Goal: Information Seeking & Learning: Check status

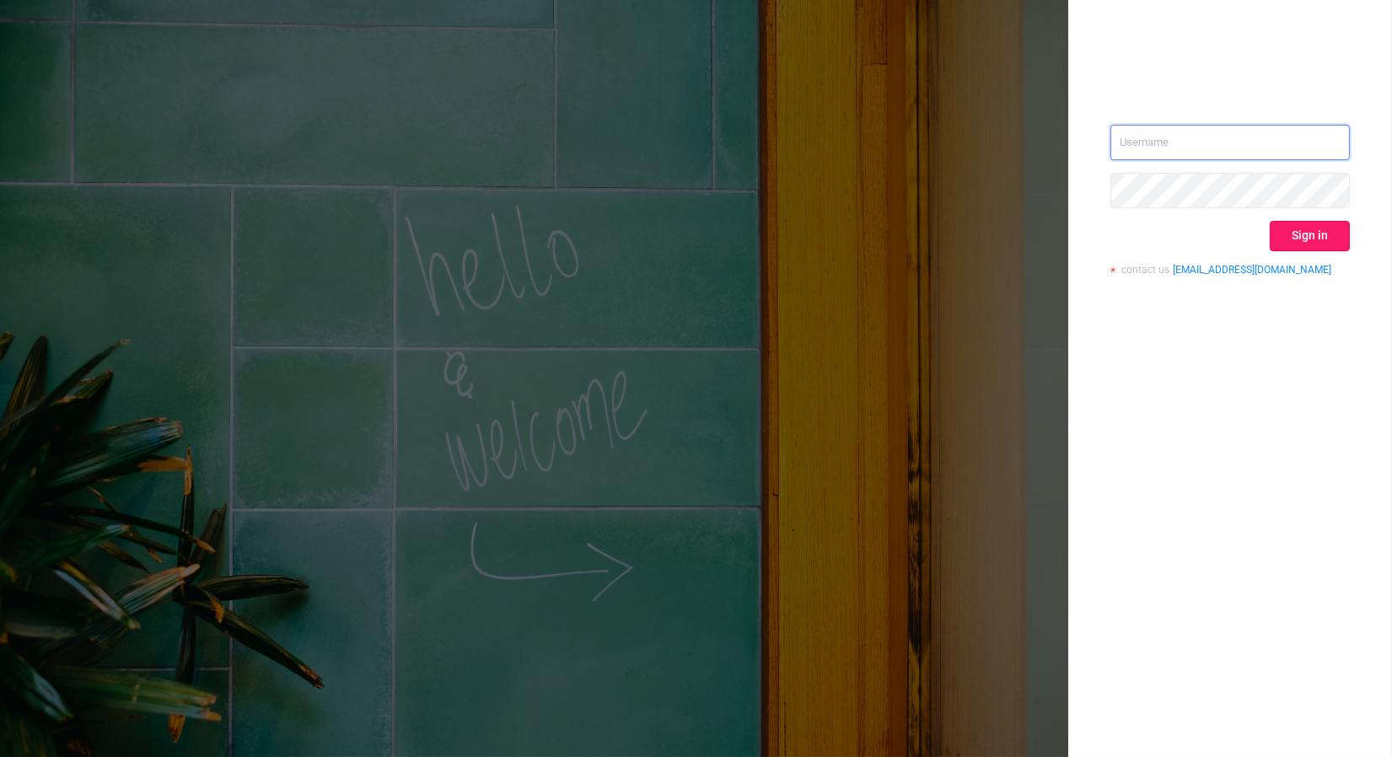
type input "[PERSON_NAME][EMAIL_ADDRESS][DOMAIN_NAME]"
click at [1316, 233] on button "Sign in" at bounding box center [1310, 236] width 80 height 30
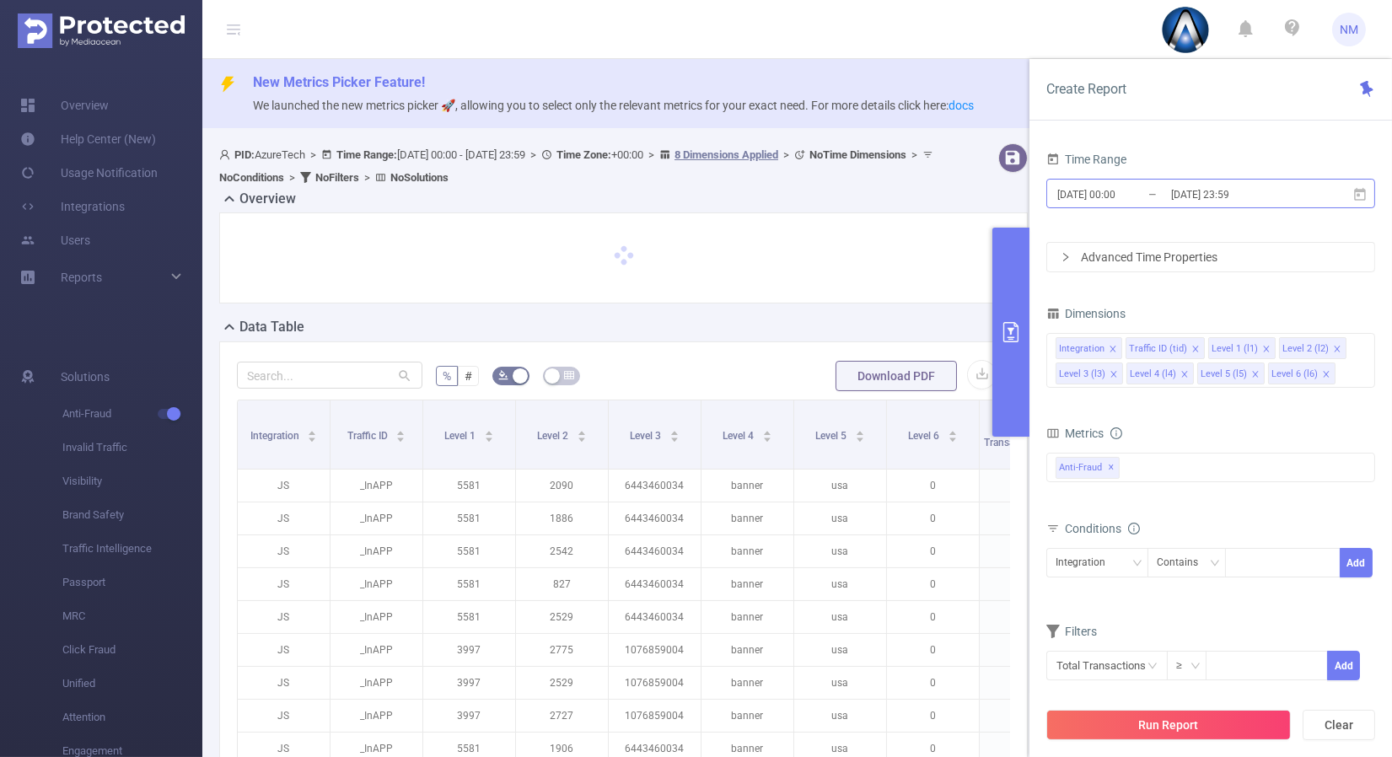
click at [1217, 191] on input "[DATE] 23:59" at bounding box center [1237, 194] width 137 height 23
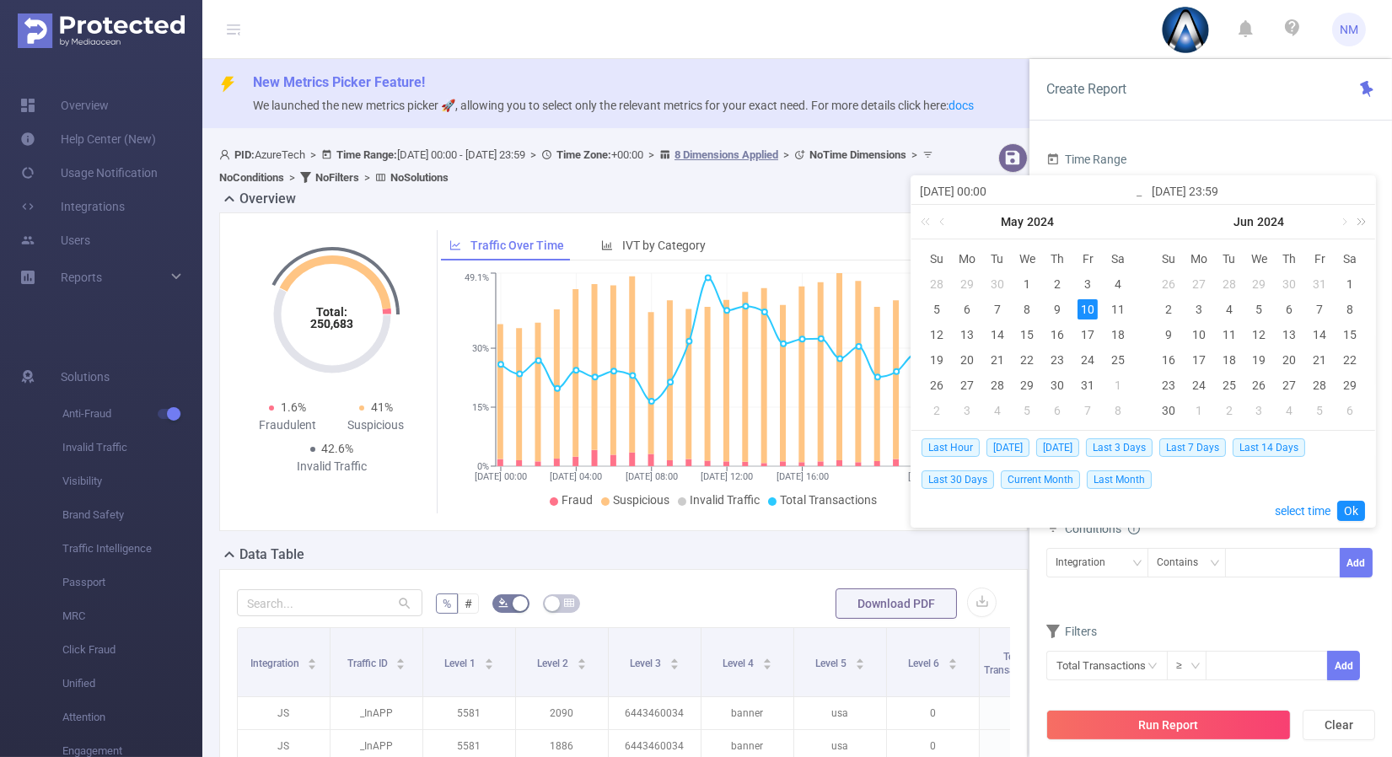
click at [1364, 215] on link at bounding box center [1358, 222] width 22 height 34
click at [1341, 223] on link at bounding box center [1343, 222] width 15 height 34
click at [1261, 359] on div "20" at bounding box center [1259, 360] width 20 height 20
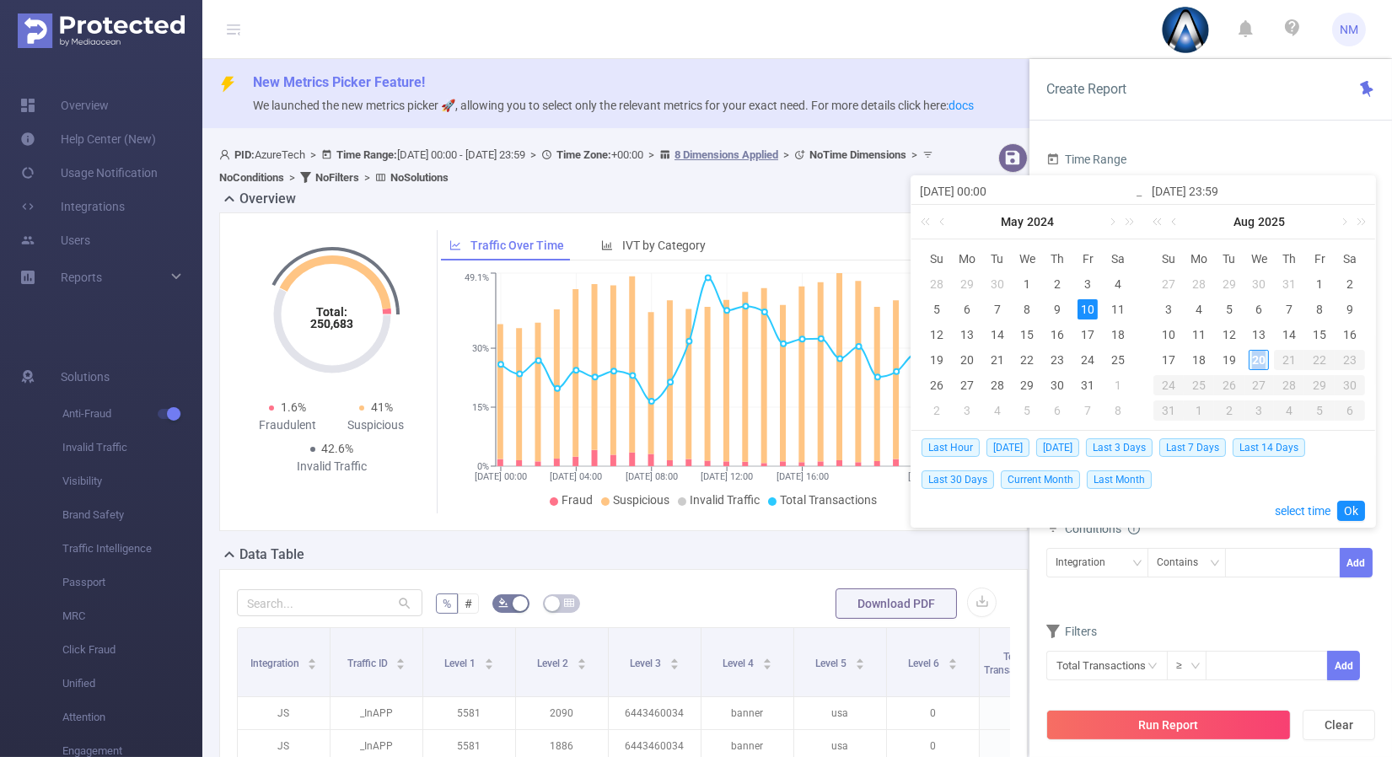
type input "[DATE] 00:00"
type input "[DATE] 23:59"
type input "[DATE] 00:00"
type input "[DATE] 23:59"
click at [1357, 507] on link "Ok" at bounding box center [1351, 511] width 28 height 20
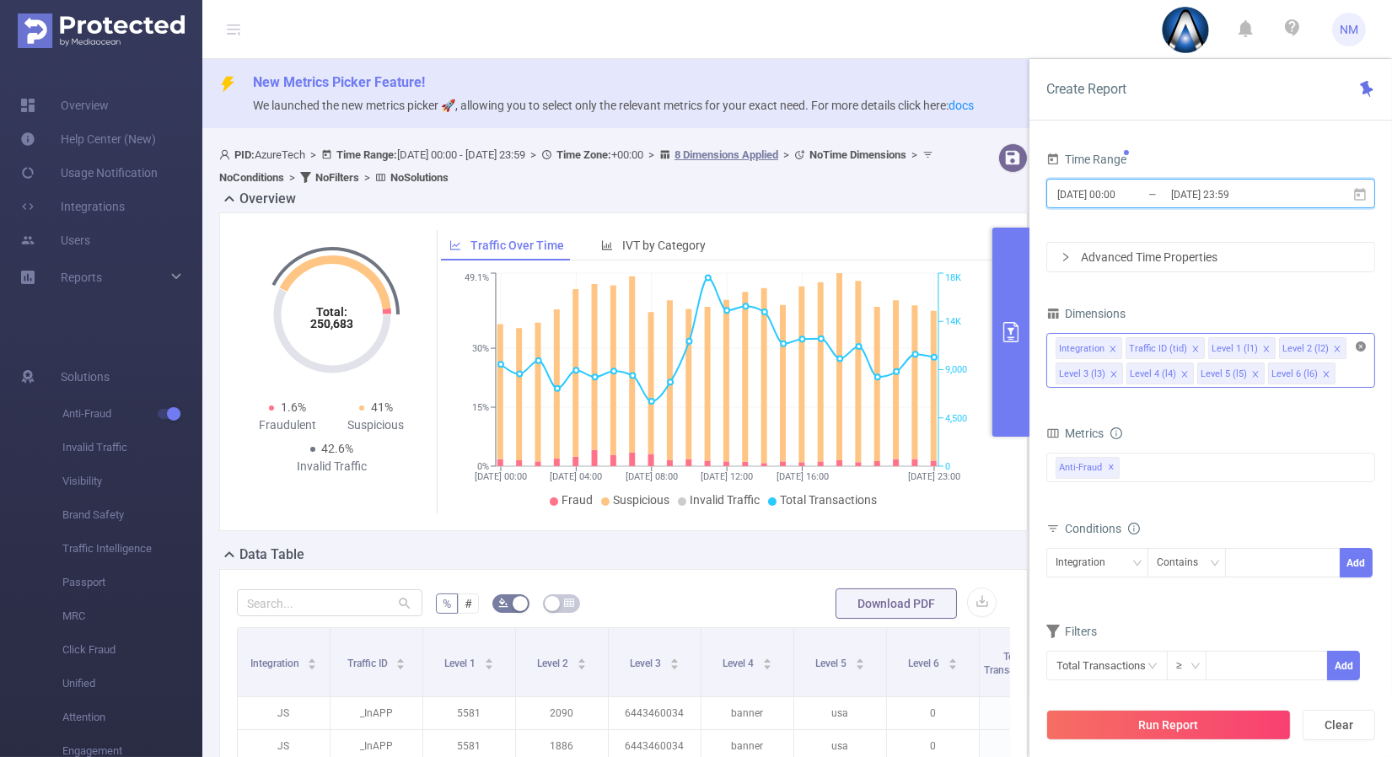
click at [1357, 347] on icon "icon: close-circle" at bounding box center [1361, 346] width 10 height 10
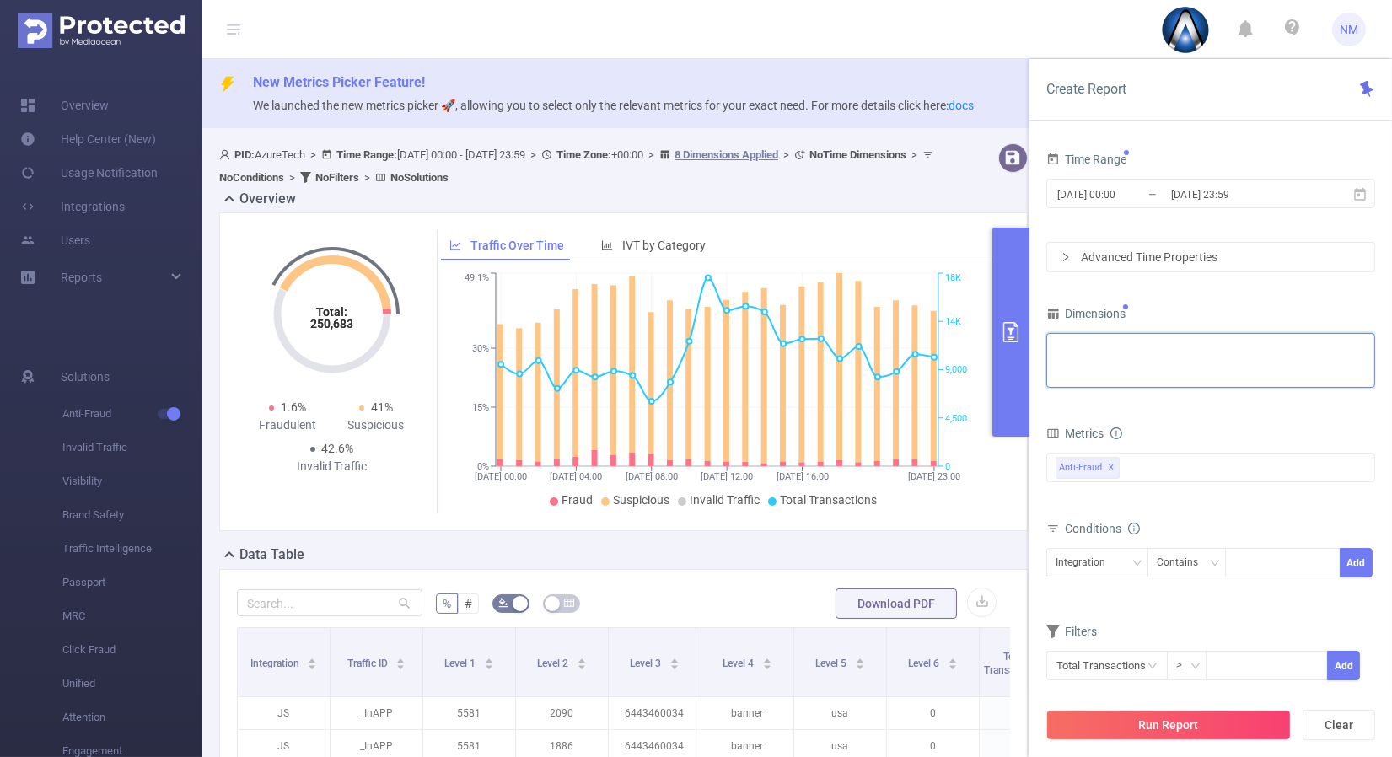
click at [1330, 348] on div "Integration Traffic ID (tid) Level 1 (l1) Level 2 (l2) Level 3 (l3) Level 4 (l4…" at bounding box center [1211, 348] width 310 height 28
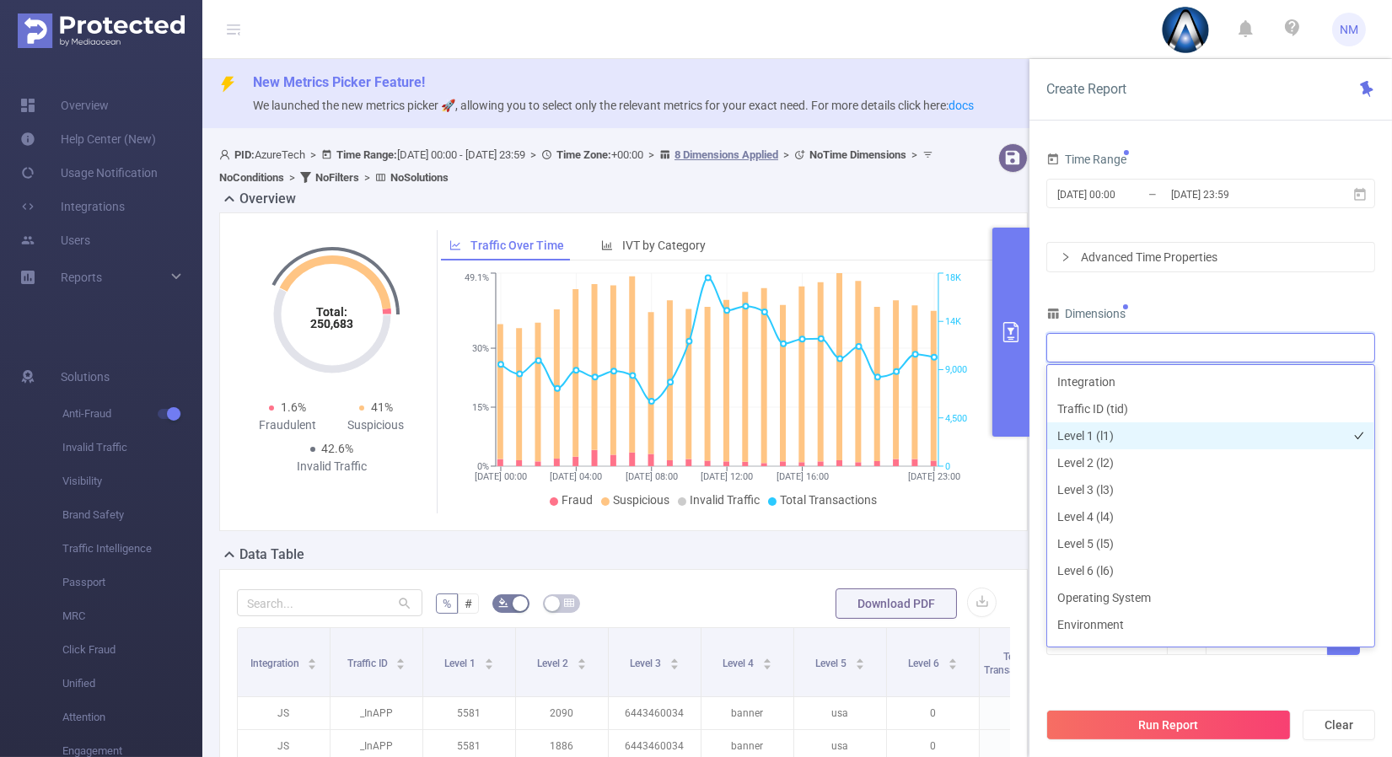
click at [1118, 432] on li "Level 1 (l1)" at bounding box center [1210, 435] width 327 height 27
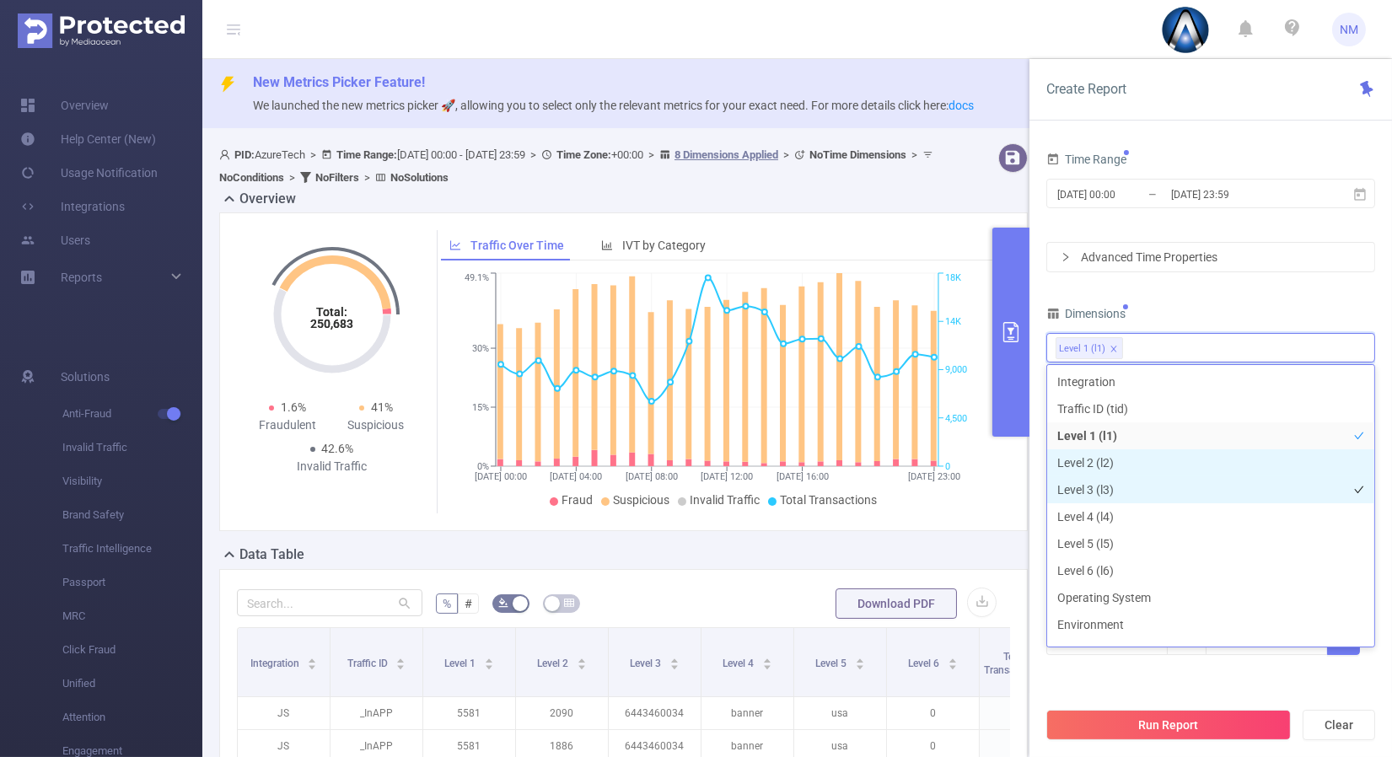
click at [1107, 476] on li "Level 3 (l3)" at bounding box center [1210, 489] width 327 height 27
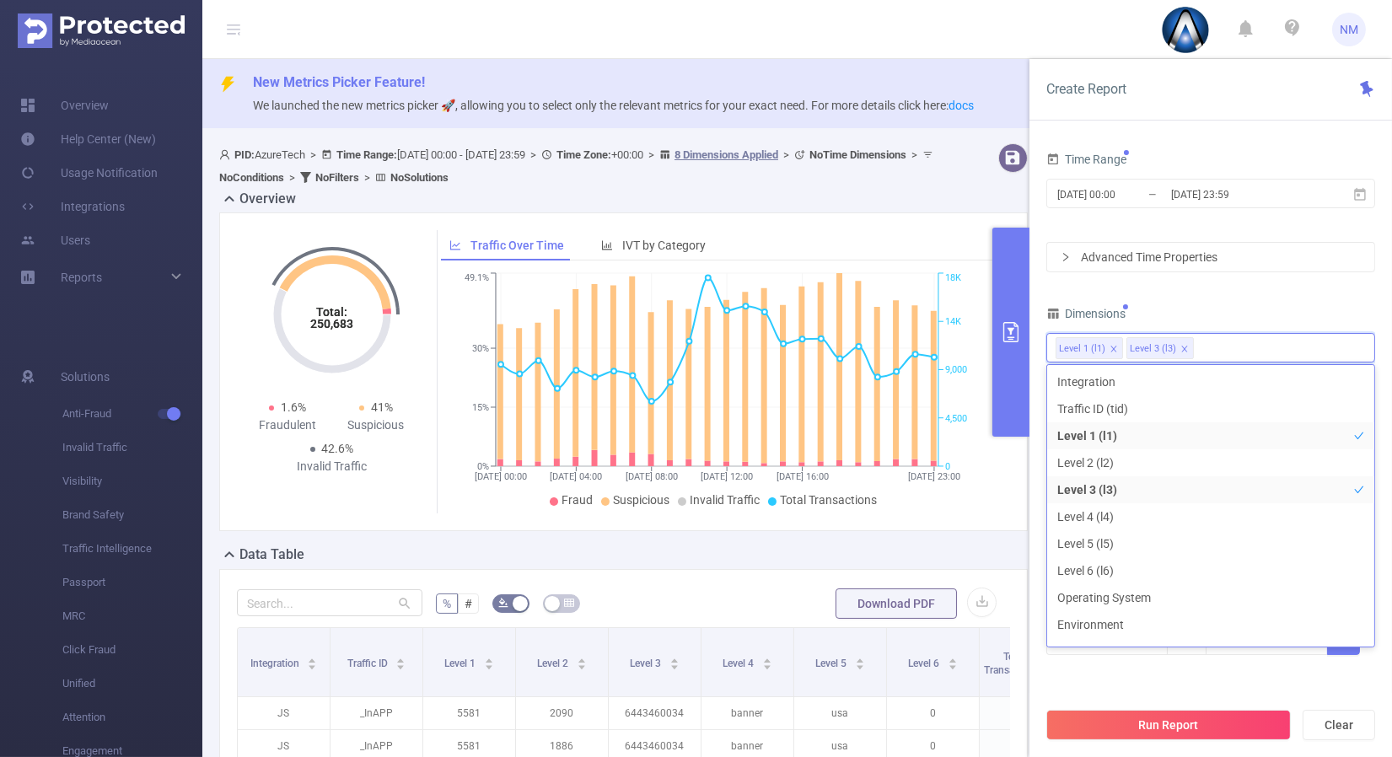
click at [1207, 290] on div "Time Range [DATE] 00:00 _ [DATE] 23:59 Advanced Time Properties Dimensions Leve…" at bounding box center [1210, 413] width 329 height 530
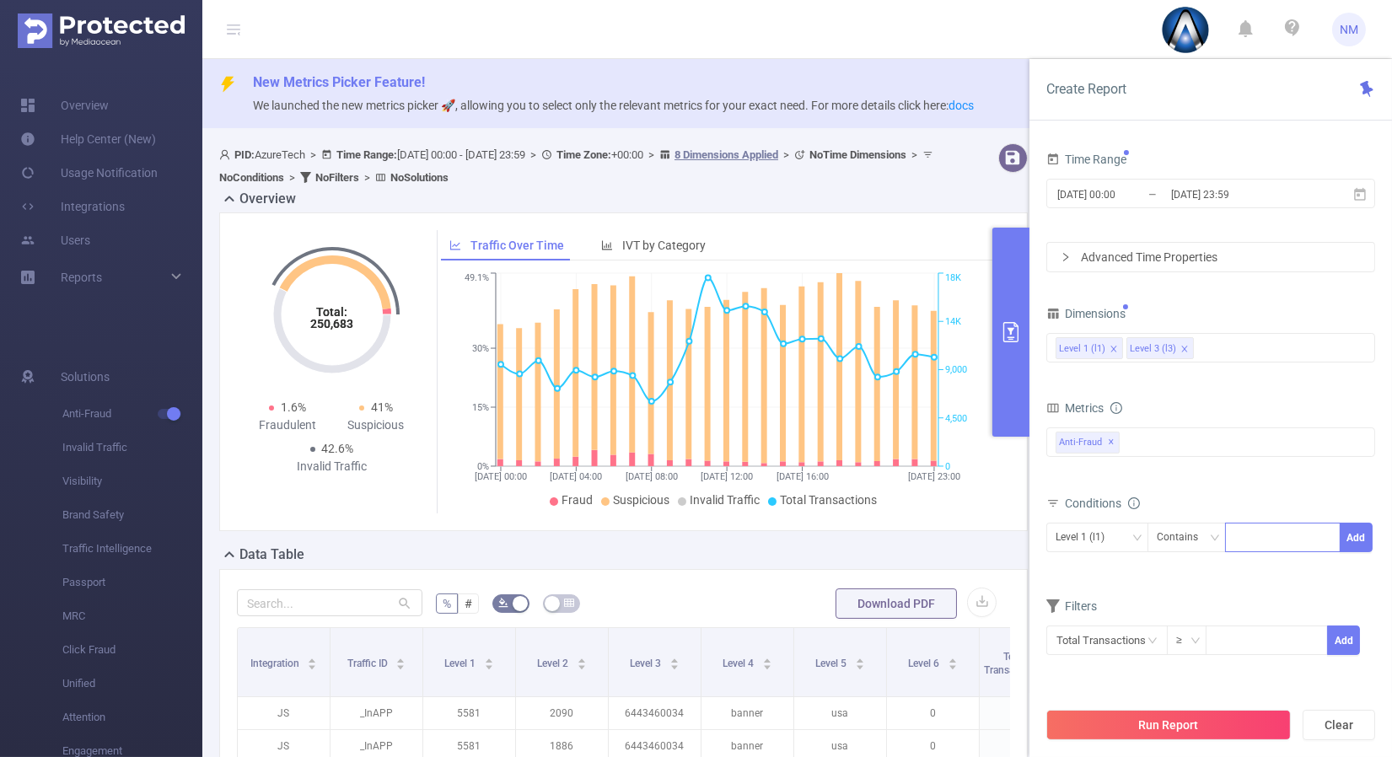
click at [1245, 535] on div at bounding box center [1282, 538] width 97 height 28
type input "22045"
click at [1363, 543] on button "Add" at bounding box center [1356, 538] width 33 height 30
click at [1086, 540] on div "Level 3 (l3)" at bounding box center [1086, 538] width 61 height 28
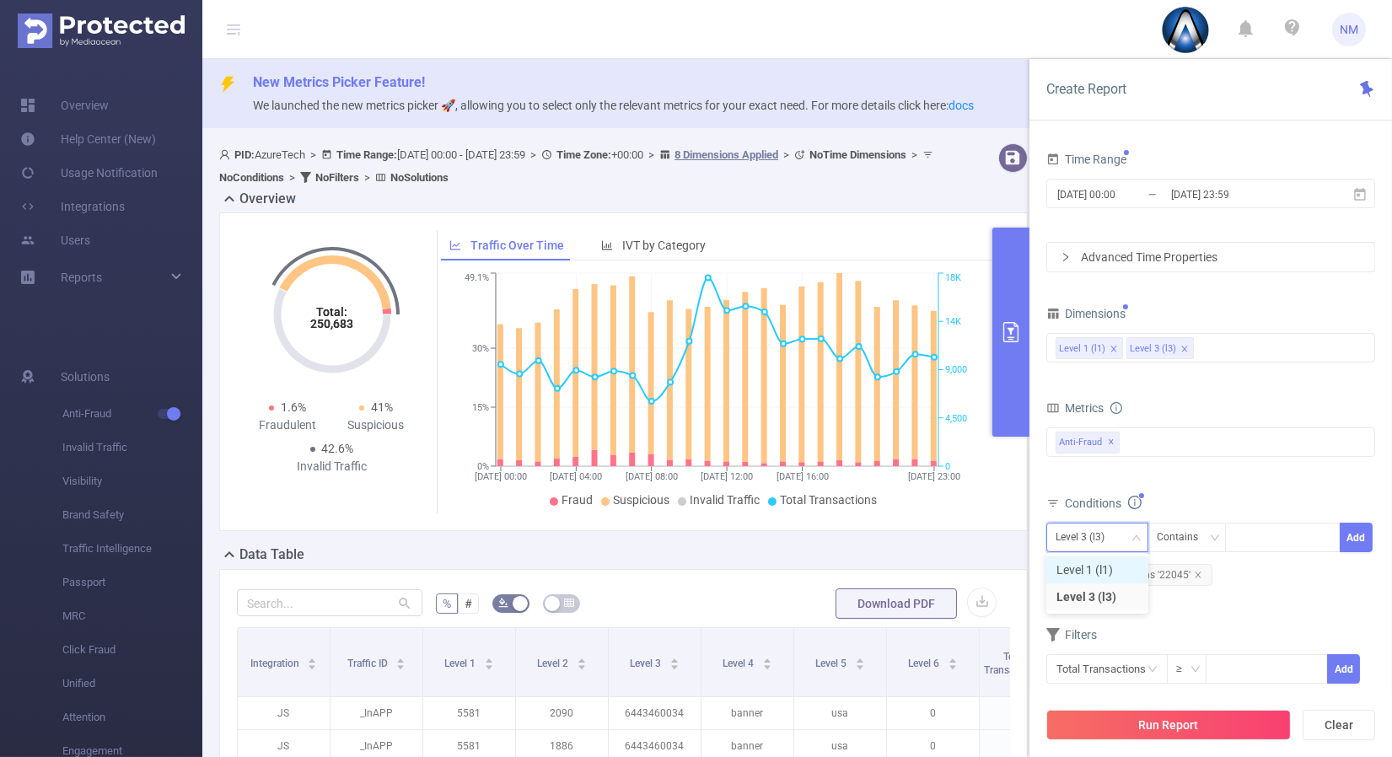
click at [1082, 563] on li "Level 1 (l1)" at bounding box center [1097, 569] width 102 height 27
click at [1202, 480] on div "Total General IVT Data Centers Disclosed Bots Known Crawlers Irregular Activity…" at bounding box center [1210, 454] width 329 height 60
click at [1162, 711] on button "Run Report" at bounding box center [1168, 725] width 245 height 30
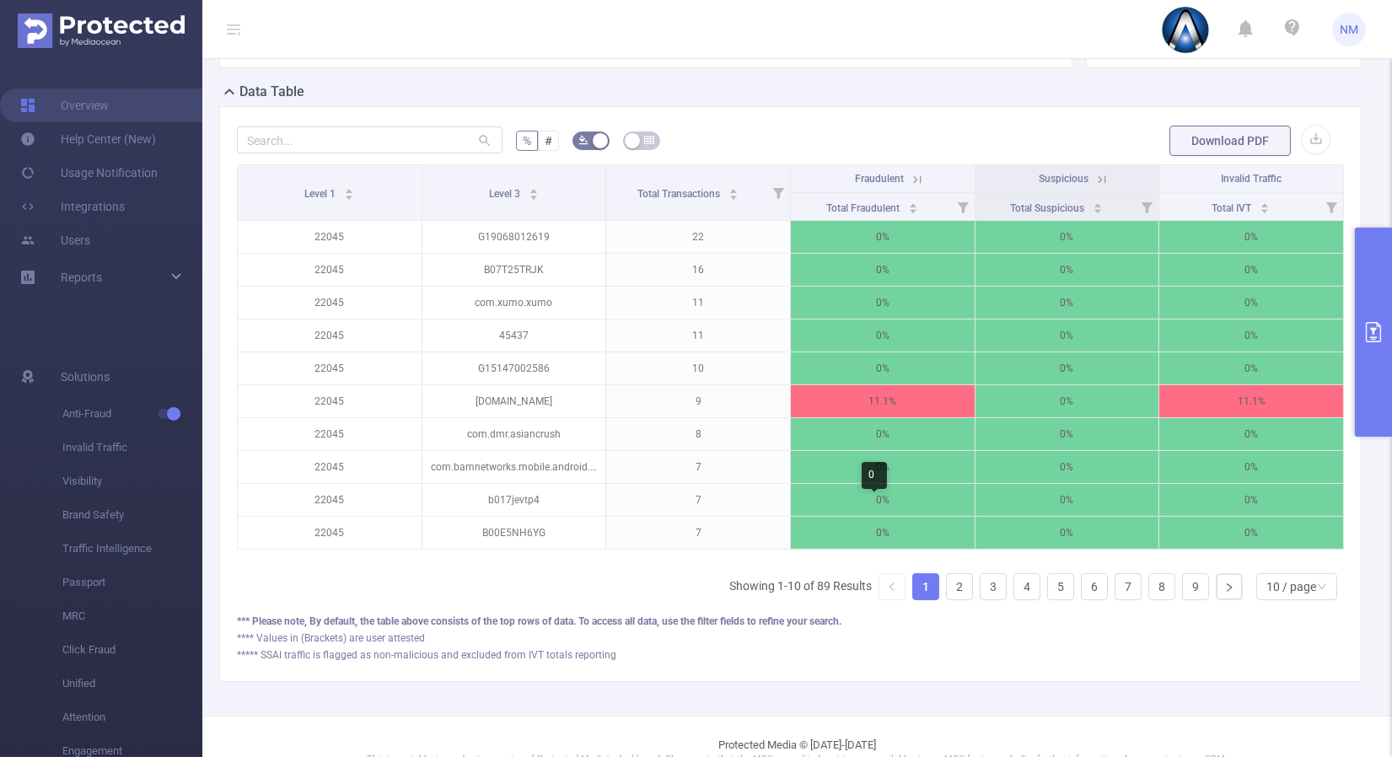
scroll to position [468, 0]
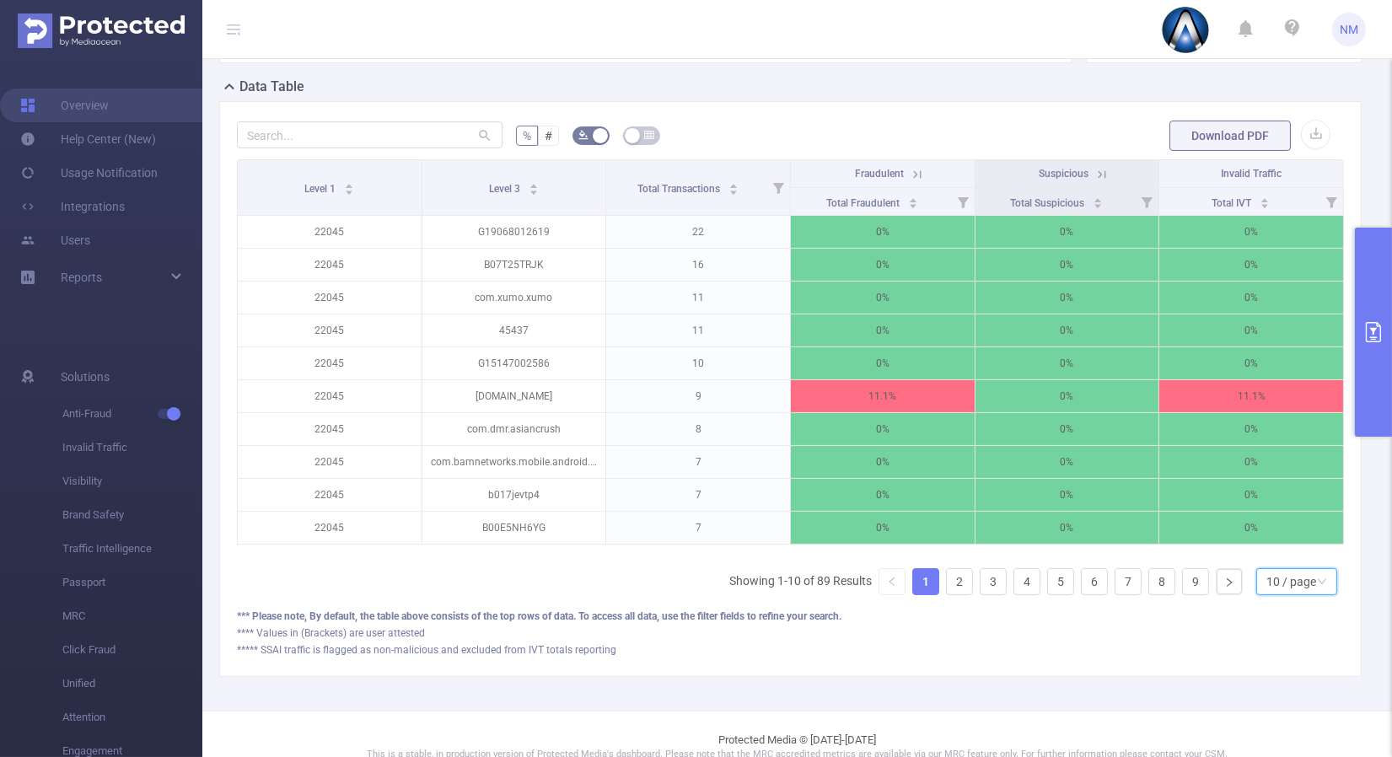
click at [1266, 585] on div "10 / page" at bounding box center [1291, 581] width 50 height 25
click at [1264, 508] on li "30 / page" at bounding box center [1283, 509] width 81 height 27
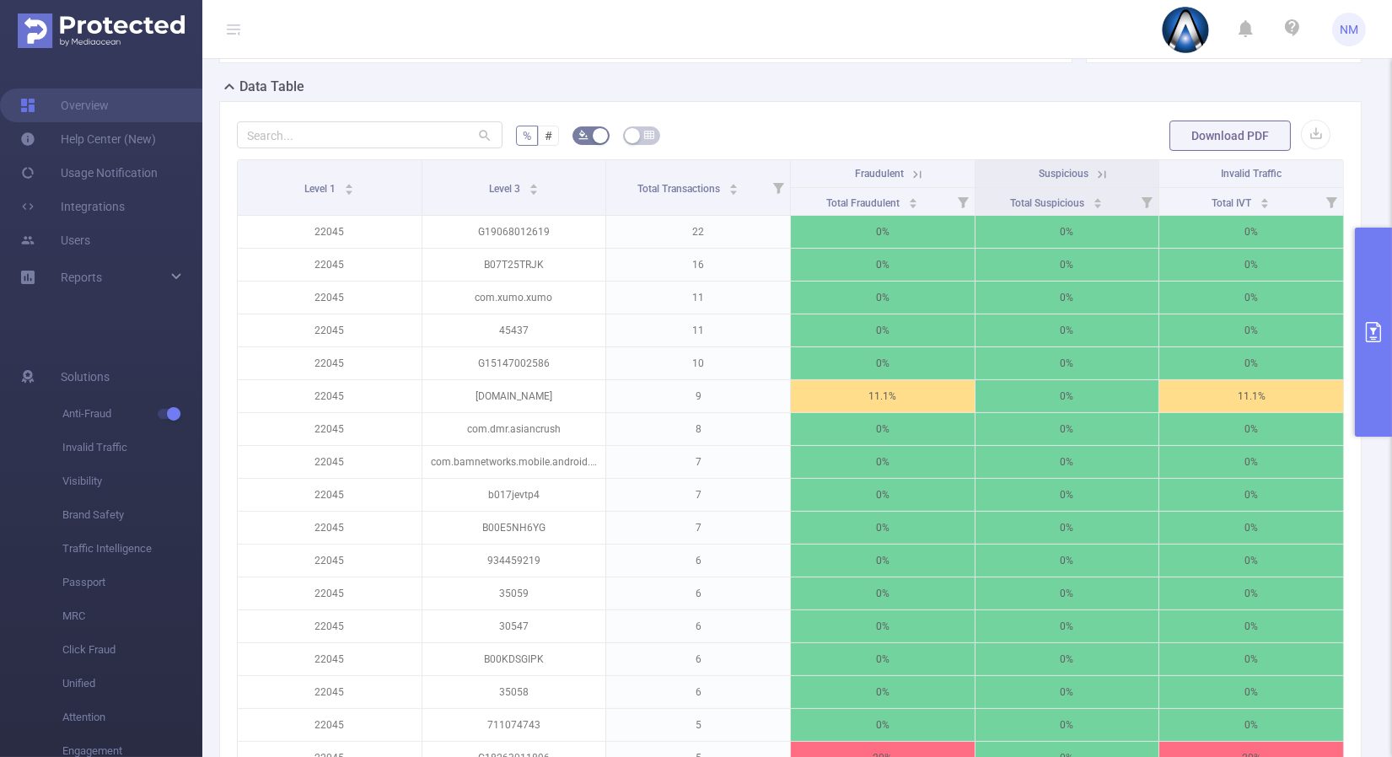
click at [910, 173] on icon at bounding box center [917, 174] width 15 height 15
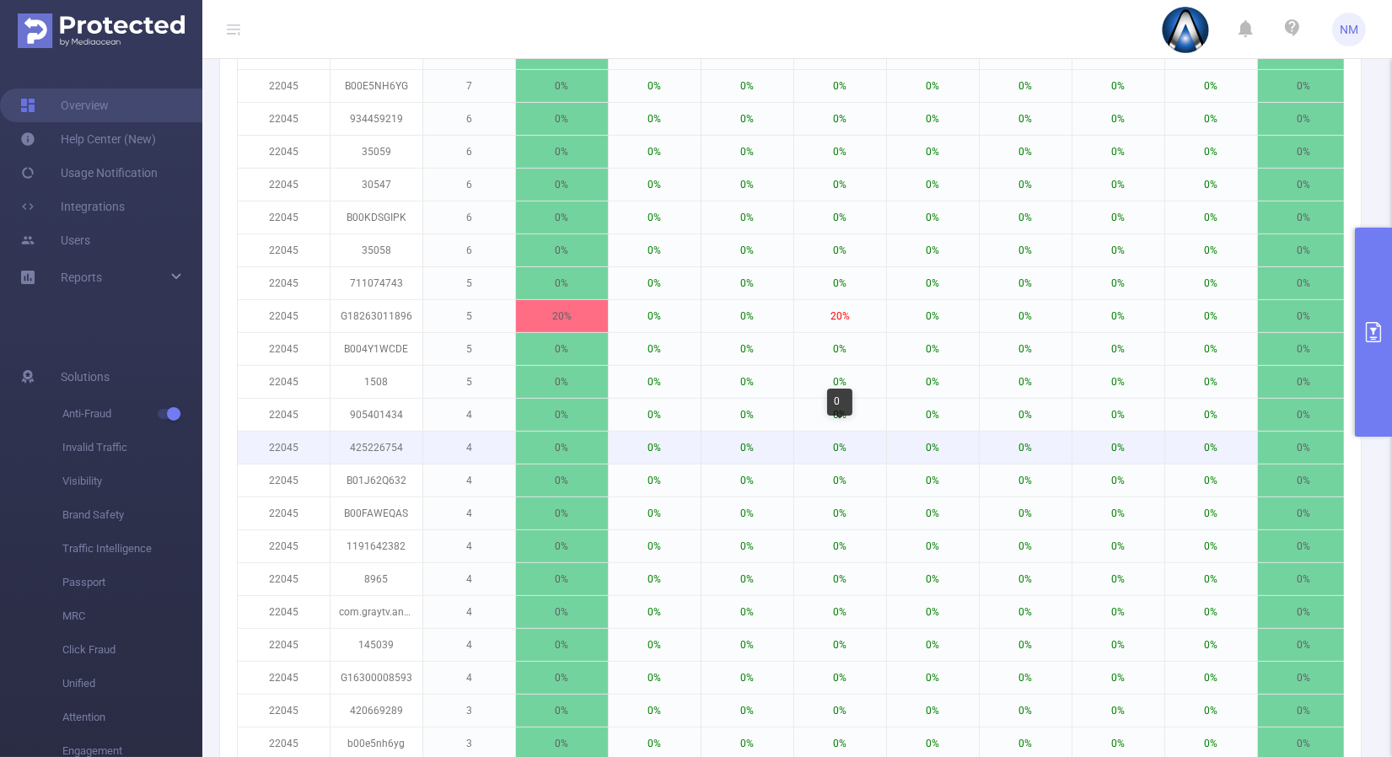
scroll to position [1182, 0]
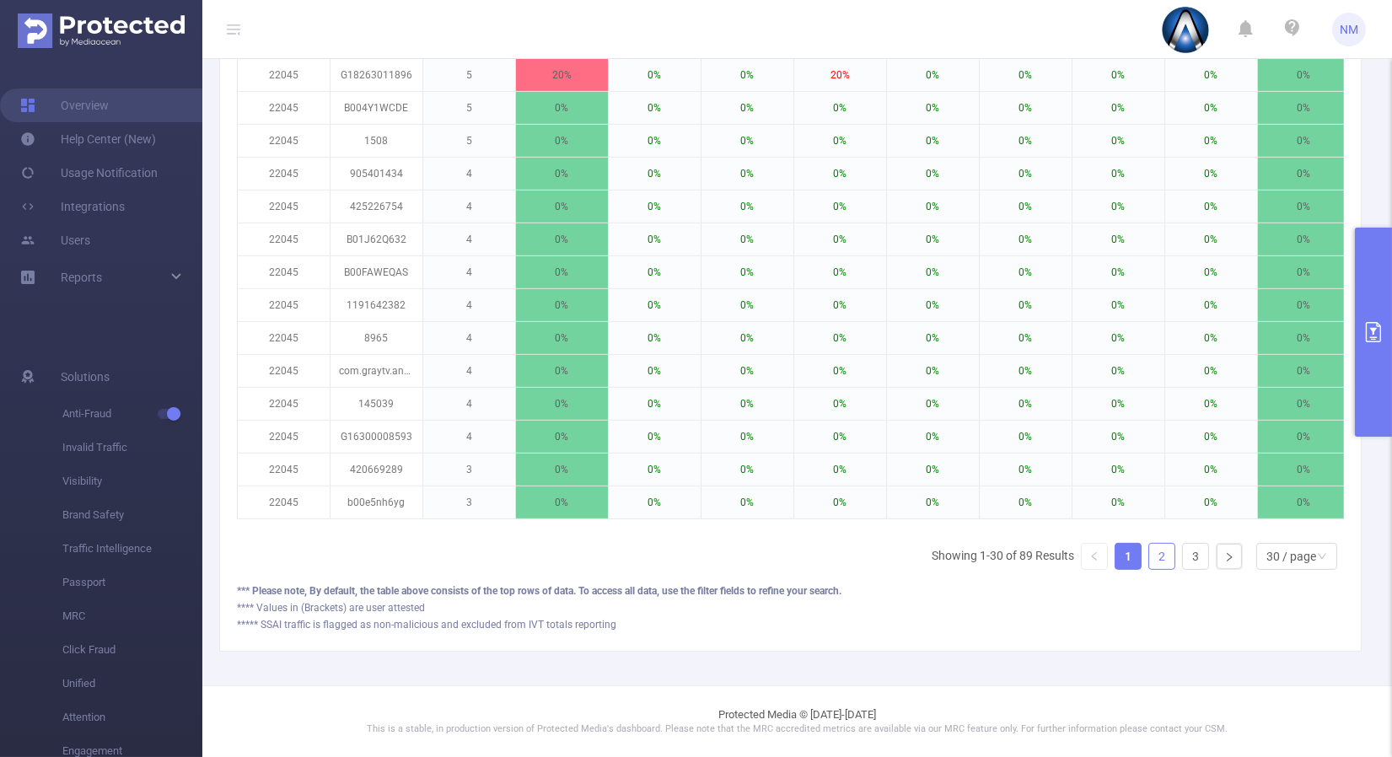
click at [1150, 544] on link "2" at bounding box center [1161, 556] width 25 height 25
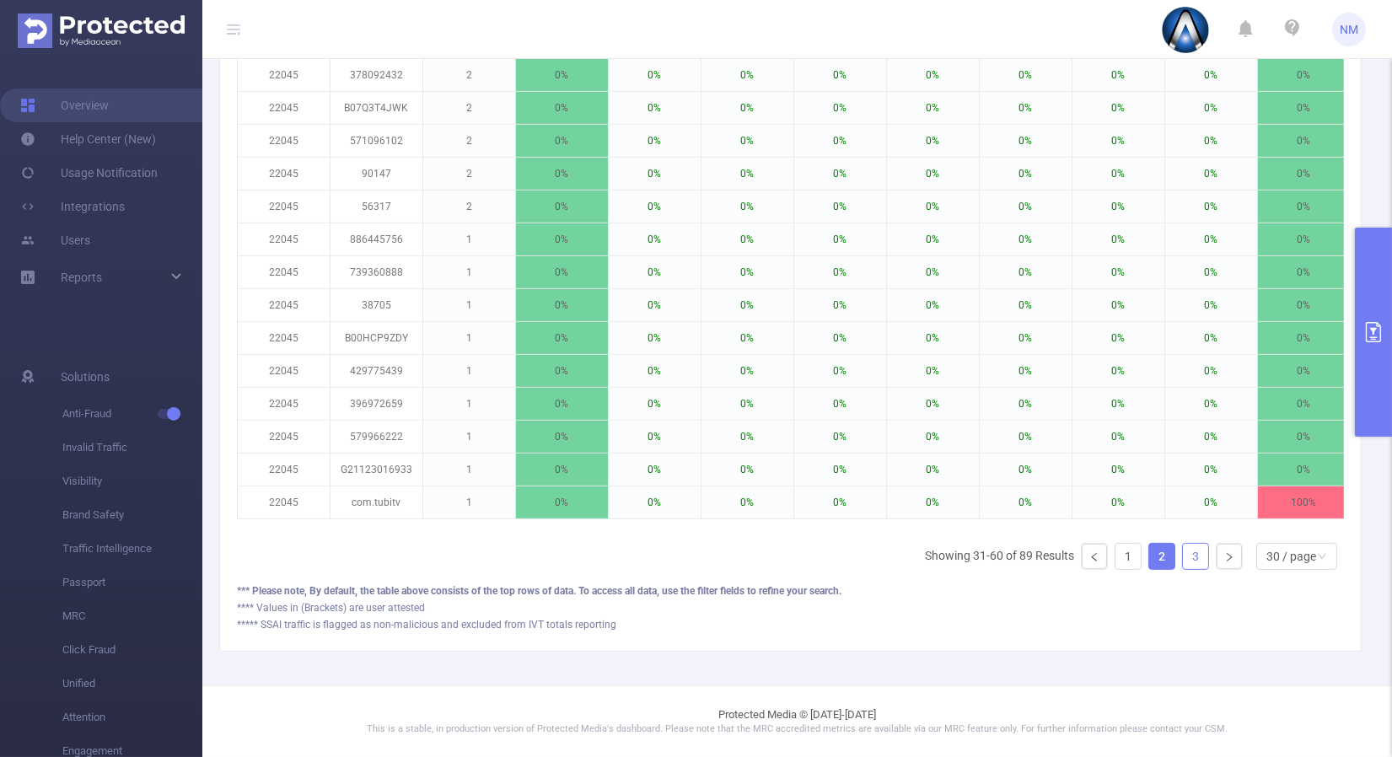
click at [1183, 551] on link "3" at bounding box center [1195, 556] width 25 height 25
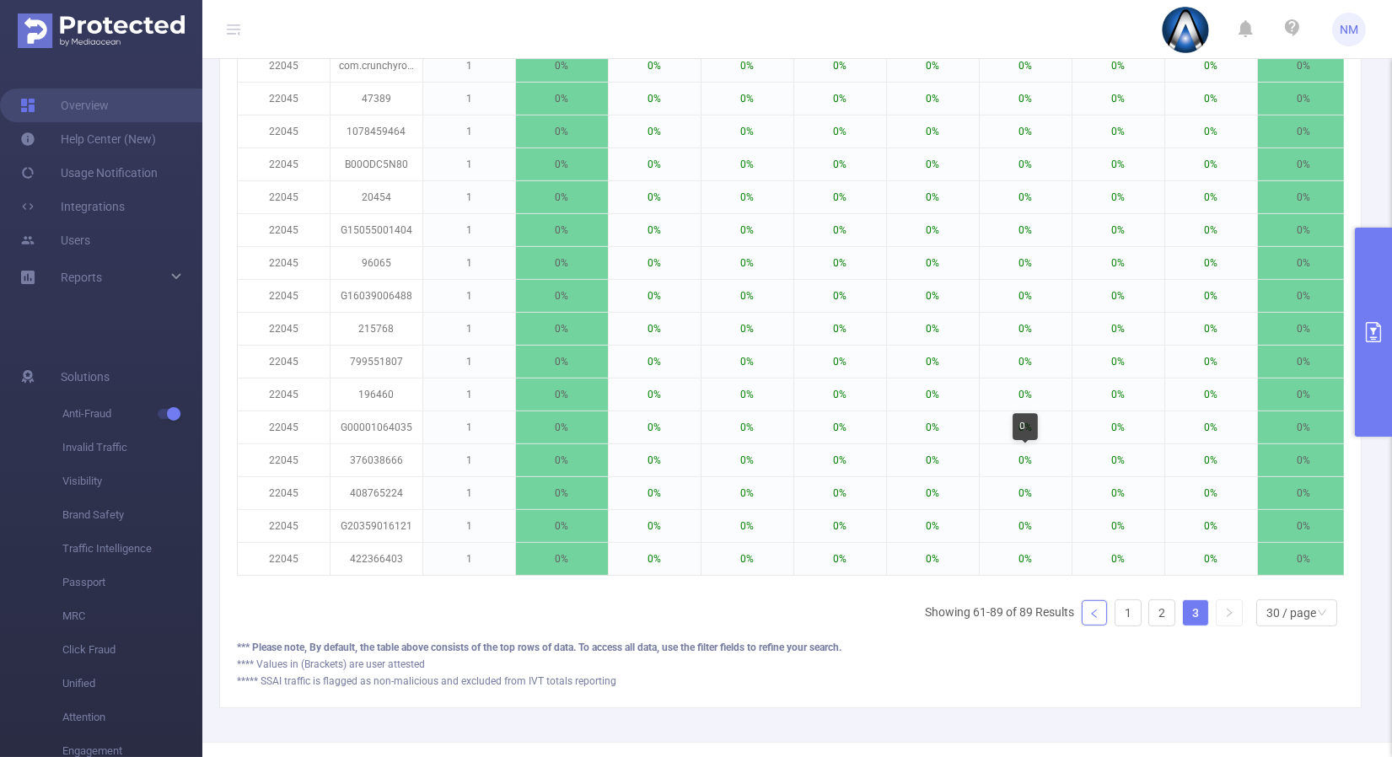
scroll to position [1150, 0]
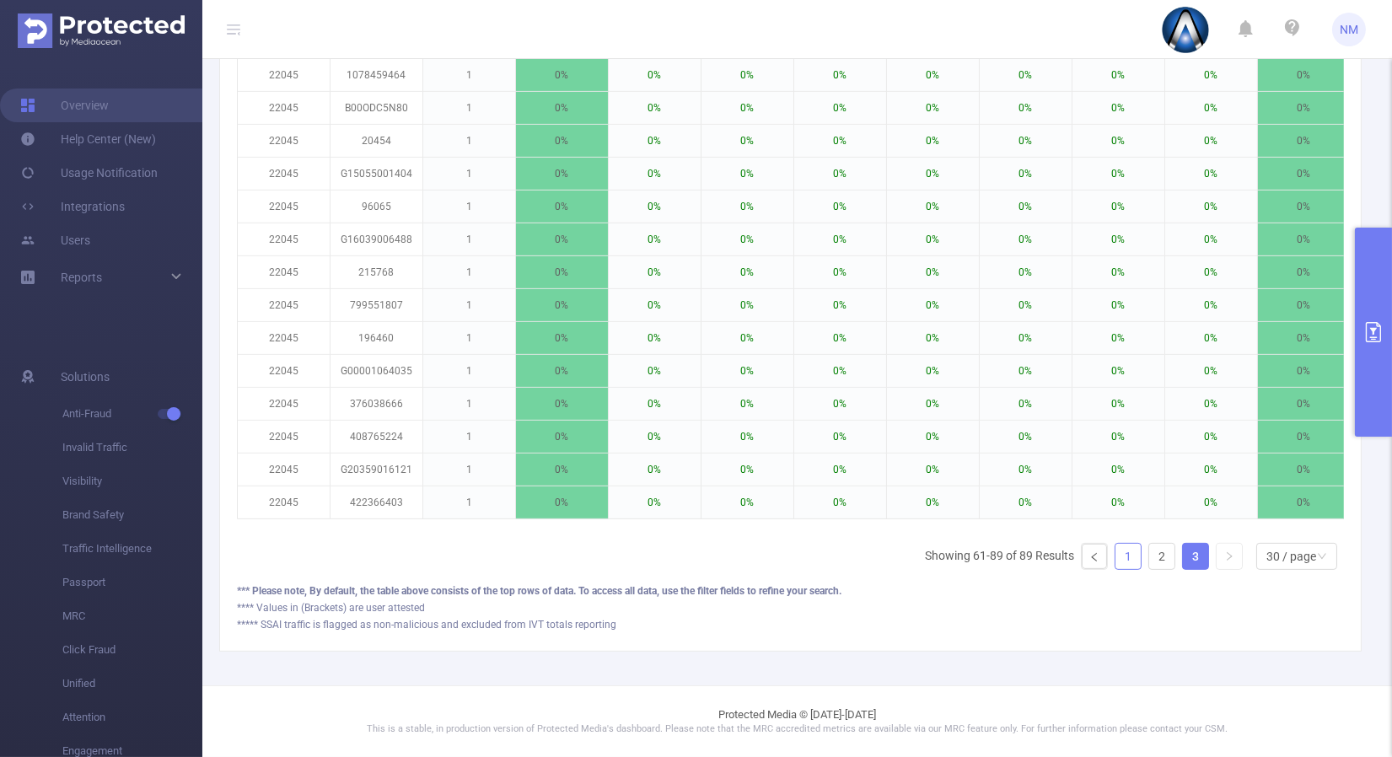
click at [1115, 552] on link "1" at bounding box center [1127, 556] width 25 height 25
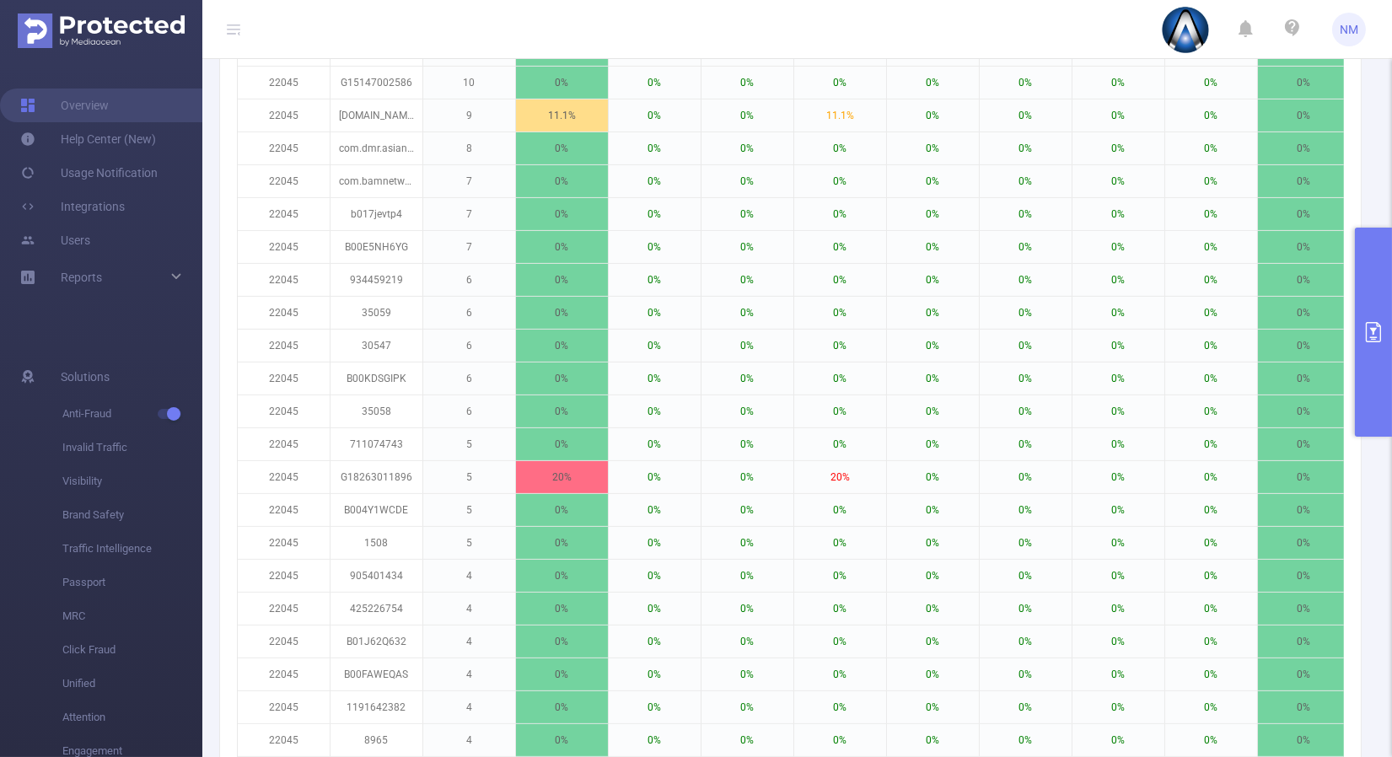
scroll to position [213, 0]
